Goal: Task Accomplishment & Management: Manage account settings

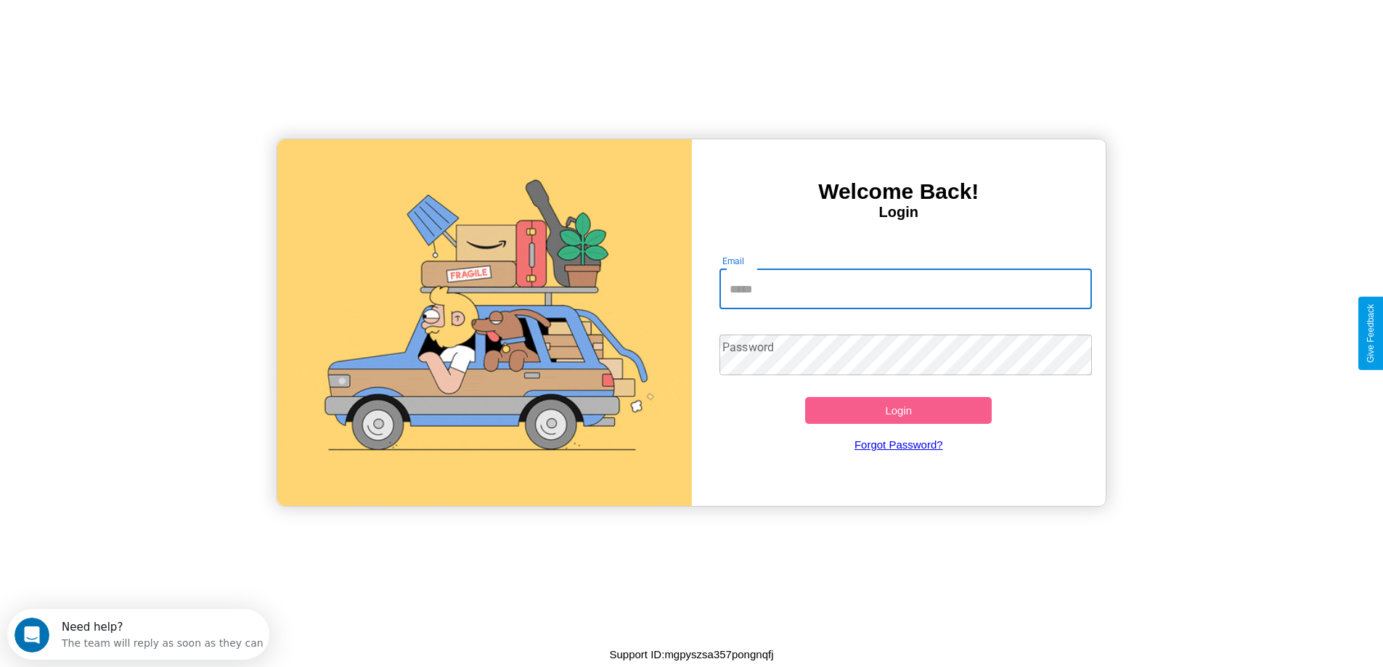
click at [905, 289] on input "Email" at bounding box center [905, 289] width 372 height 41
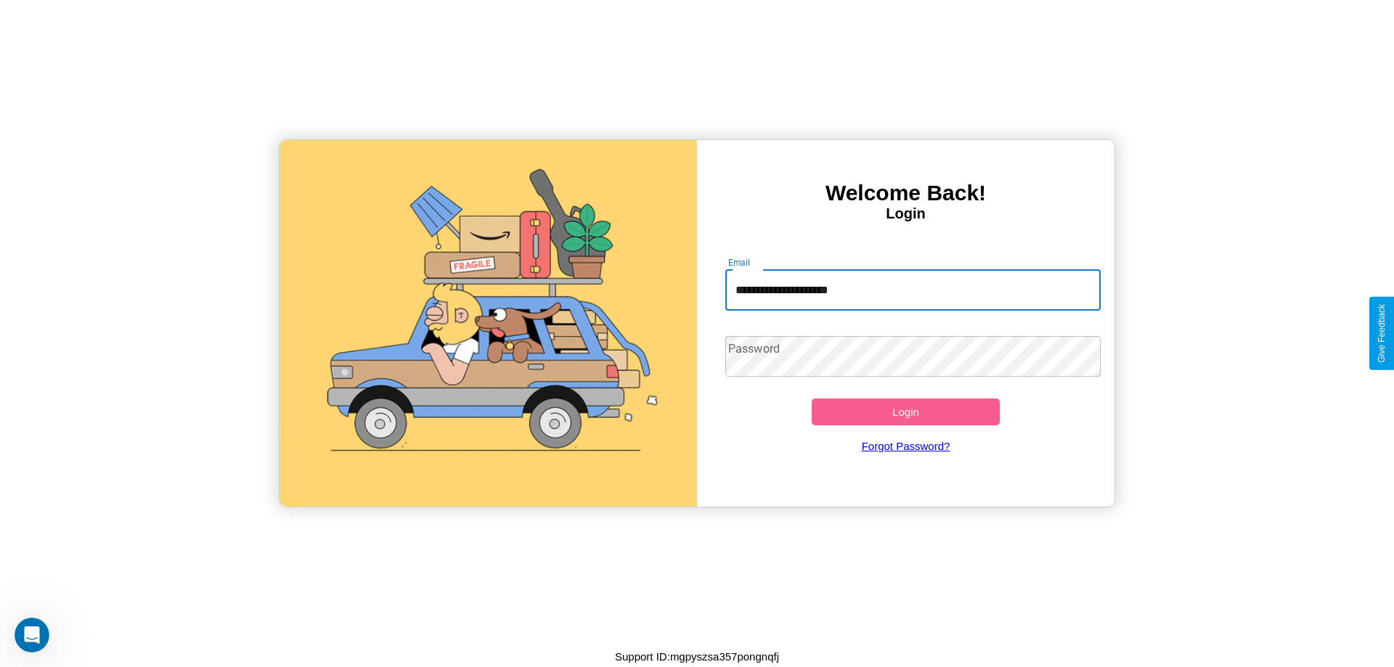
type input "**********"
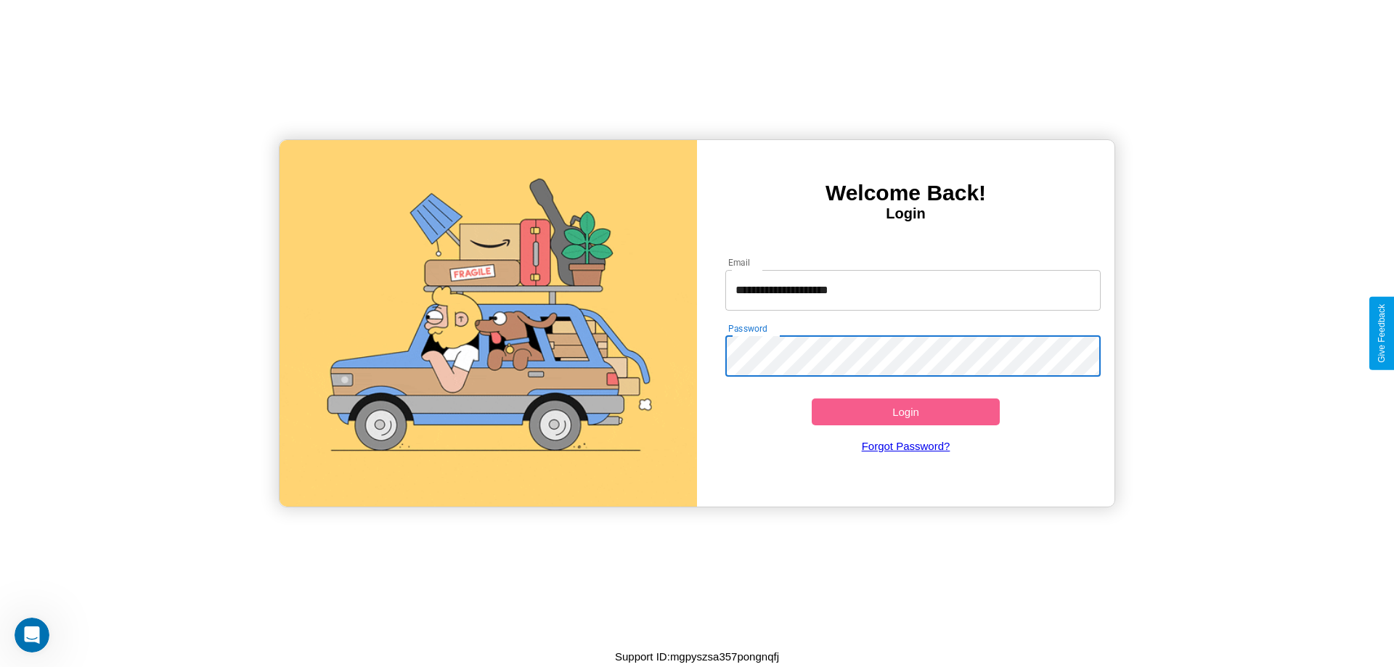
click at [905, 412] on button "Login" at bounding box center [906, 412] width 188 height 27
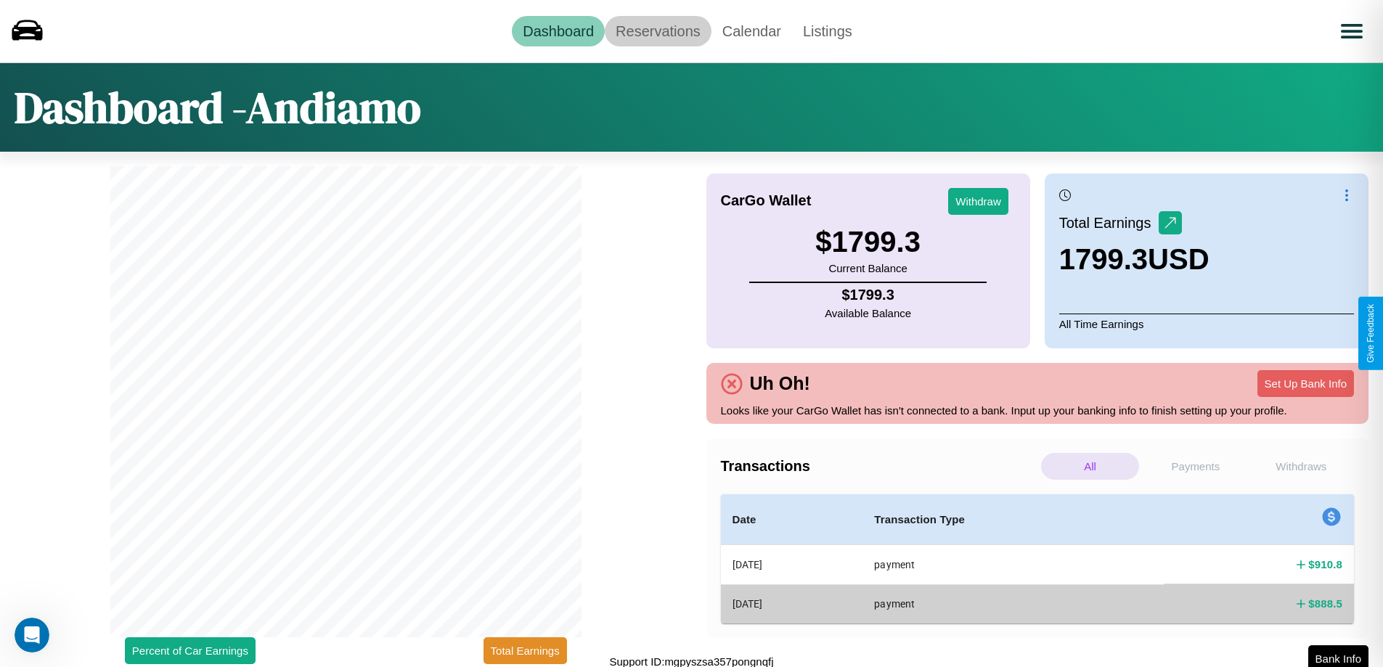
click at [658, 30] on link "Reservations" at bounding box center [658, 31] width 107 height 30
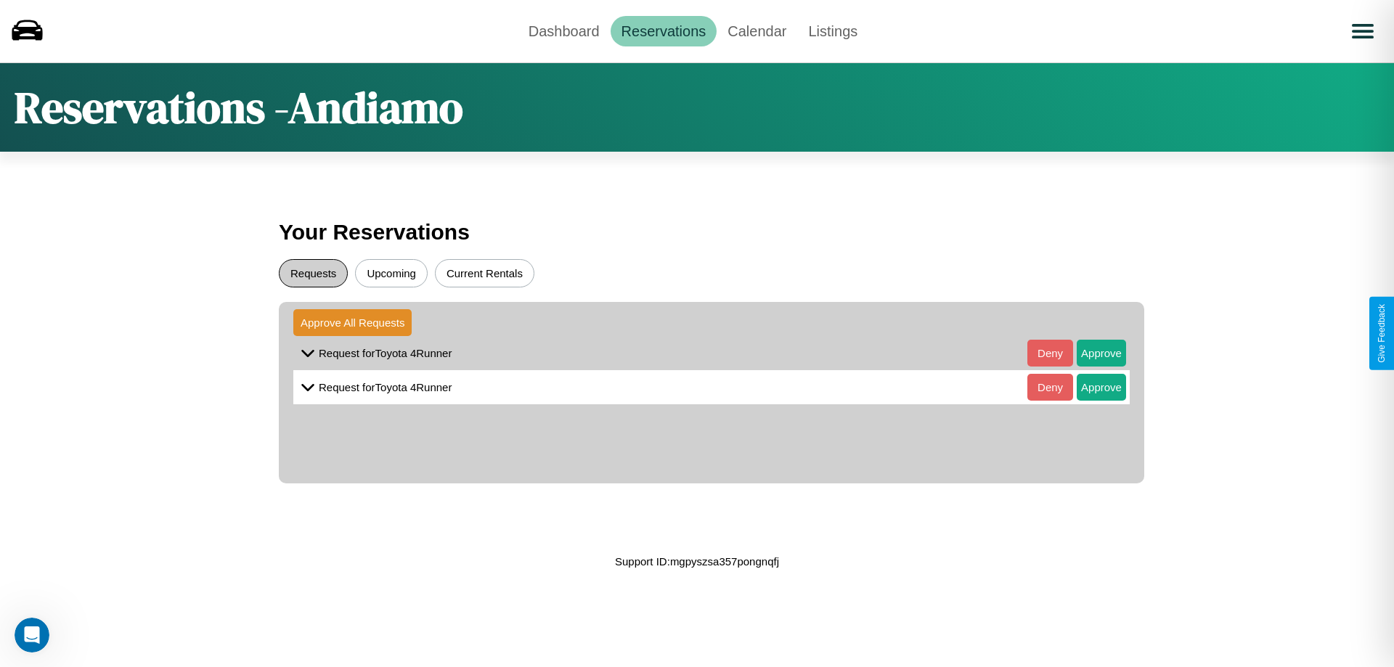
click at [313, 273] on button "Requests" at bounding box center [313, 273] width 69 height 28
click at [1090, 353] on button "Approve" at bounding box center [1101, 353] width 49 height 27
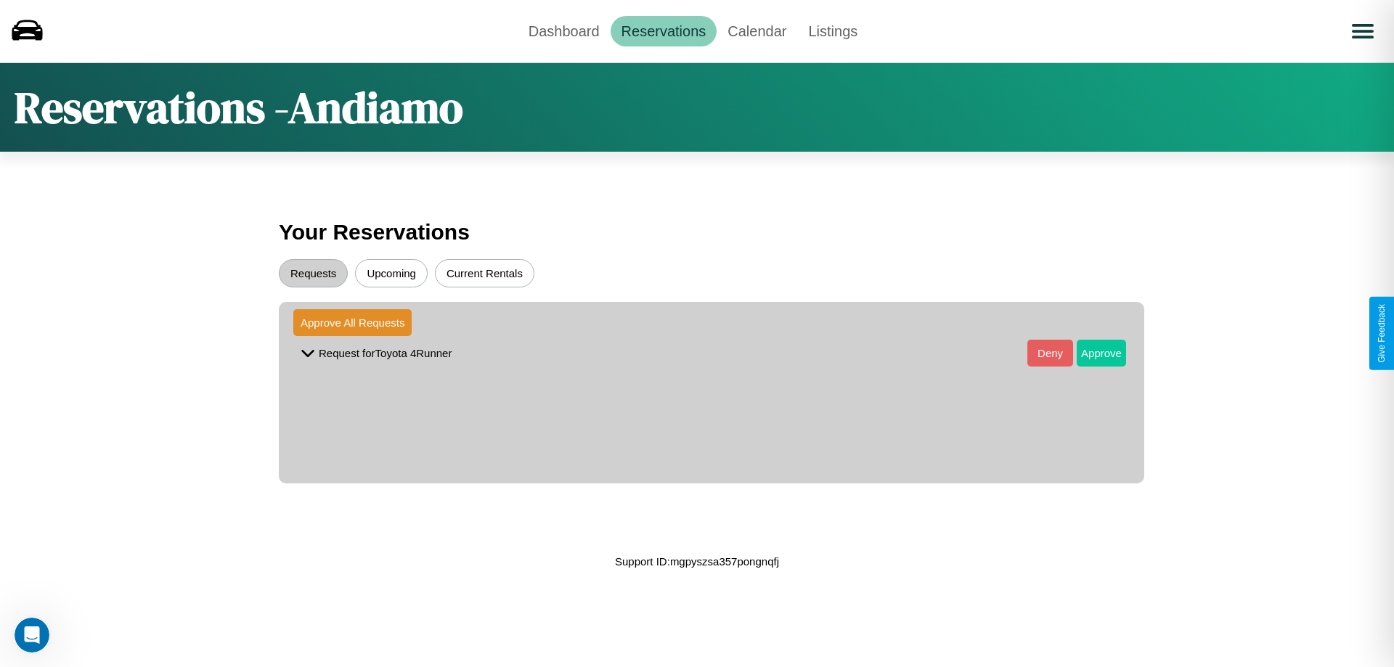
click at [1090, 353] on button "Approve" at bounding box center [1101, 353] width 49 height 27
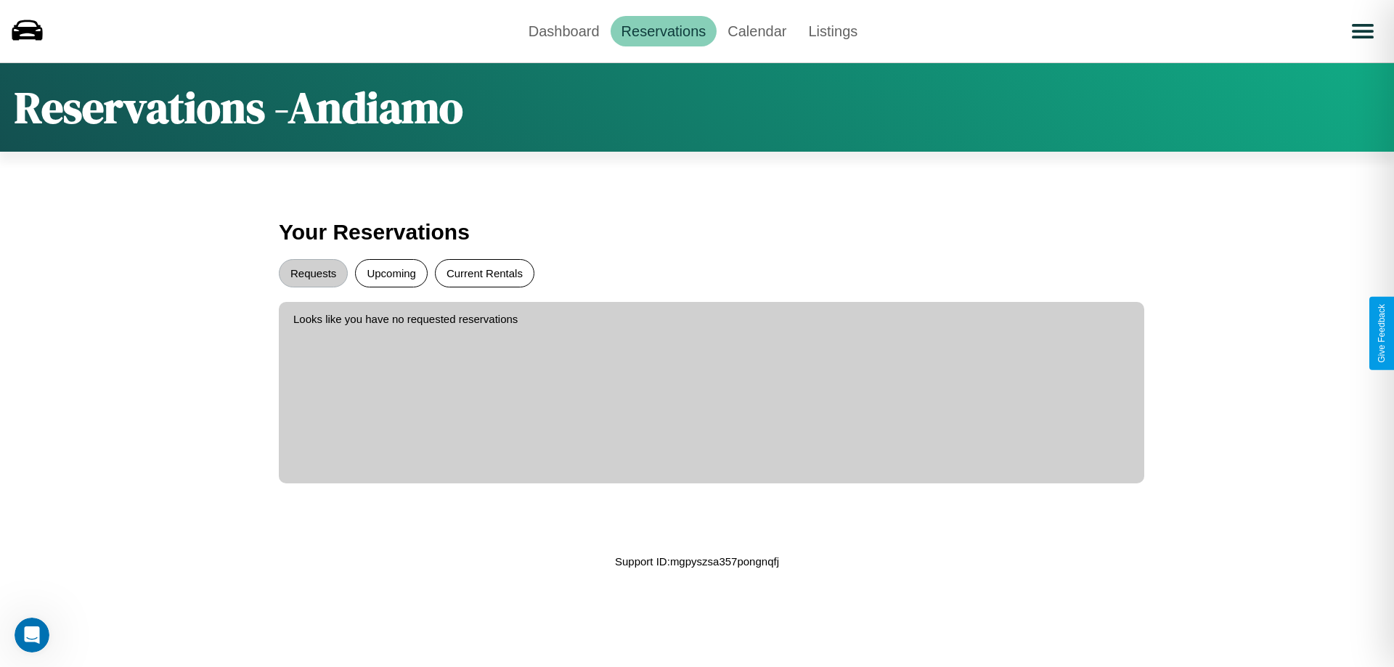
click at [484, 273] on button "Current Rentals" at bounding box center [484, 273] width 99 height 28
click at [391, 273] on button "Upcoming" at bounding box center [391, 273] width 73 height 28
click at [563, 30] on link "Dashboard" at bounding box center [564, 31] width 93 height 30
